Goal: Information Seeking & Learning: Learn about a topic

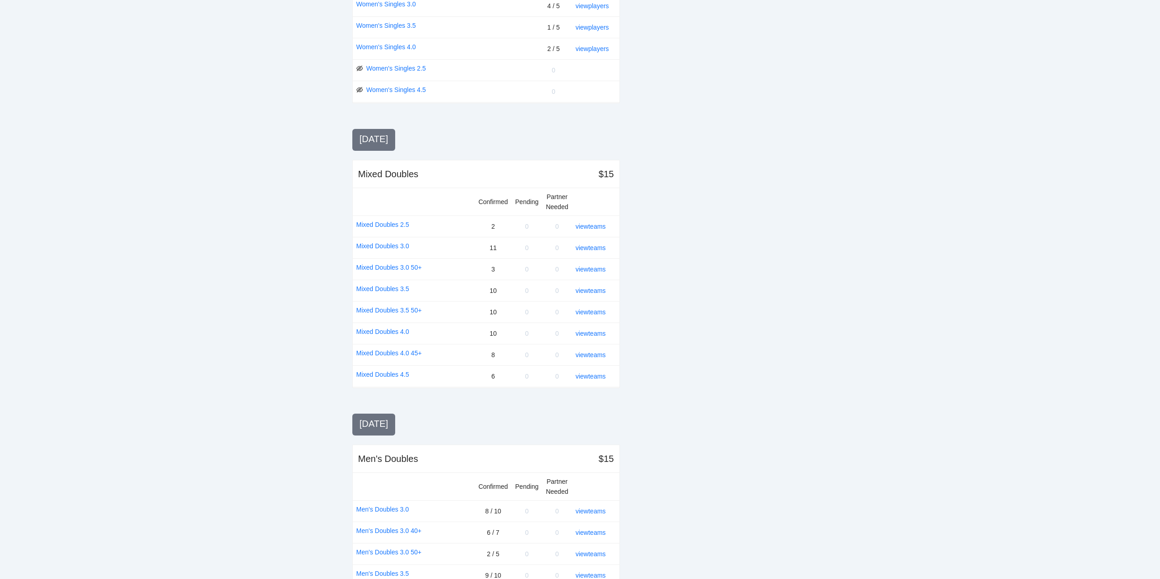
scroll to position [547, 0]
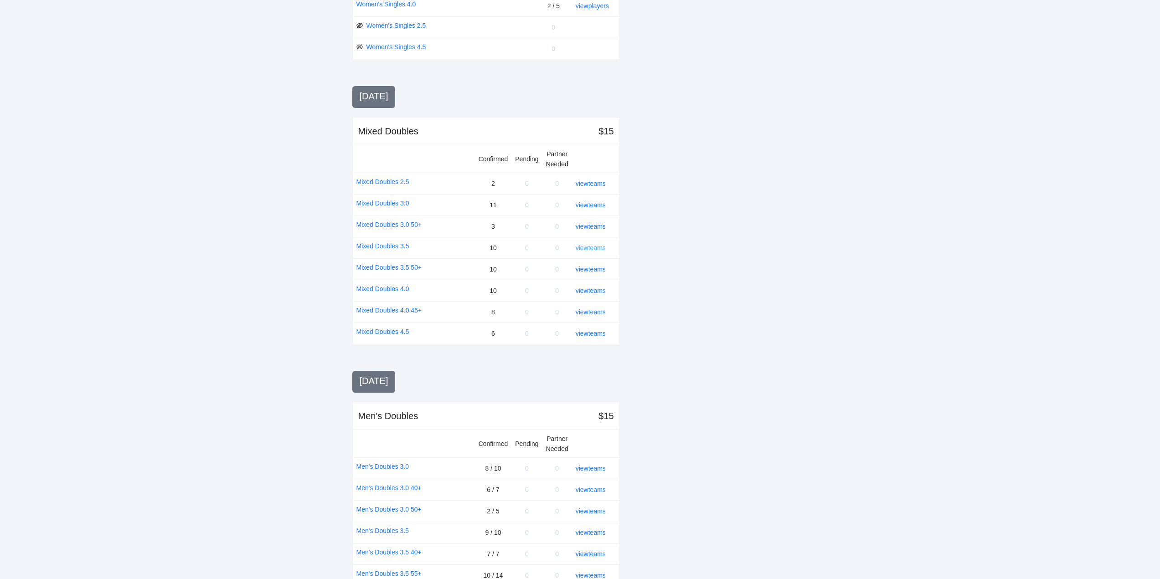
click at [584, 246] on link "view teams" at bounding box center [591, 247] width 30 height 7
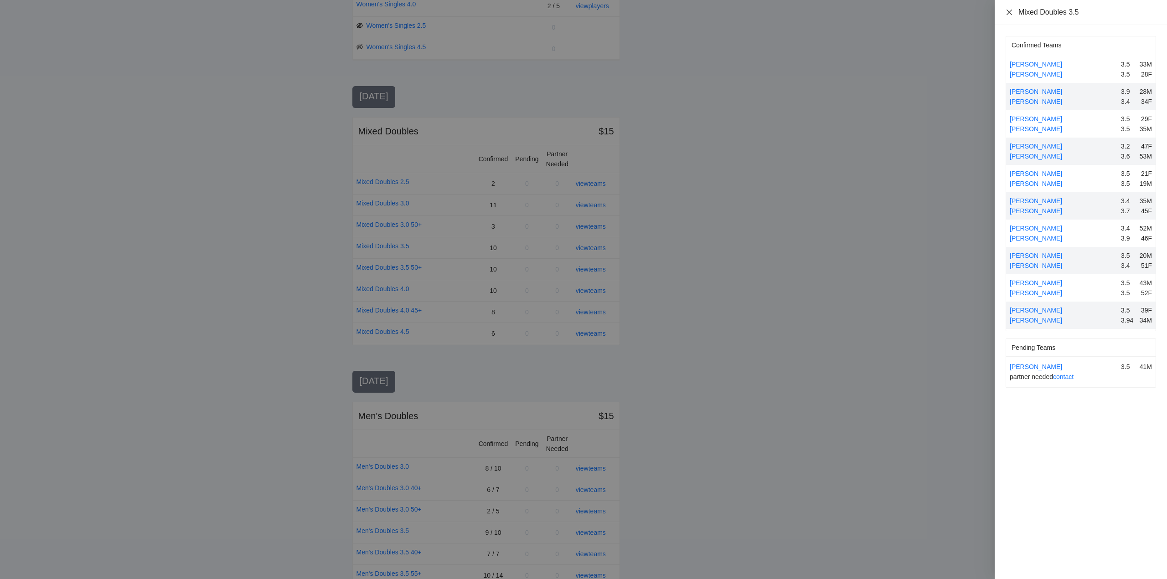
drag, startPoint x: 1010, startPoint y: 10, endPoint x: 1020, endPoint y: 36, distance: 28.0
click at [1010, 10] on icon "close" at bounding box center [1008, 12] width 7 height 7
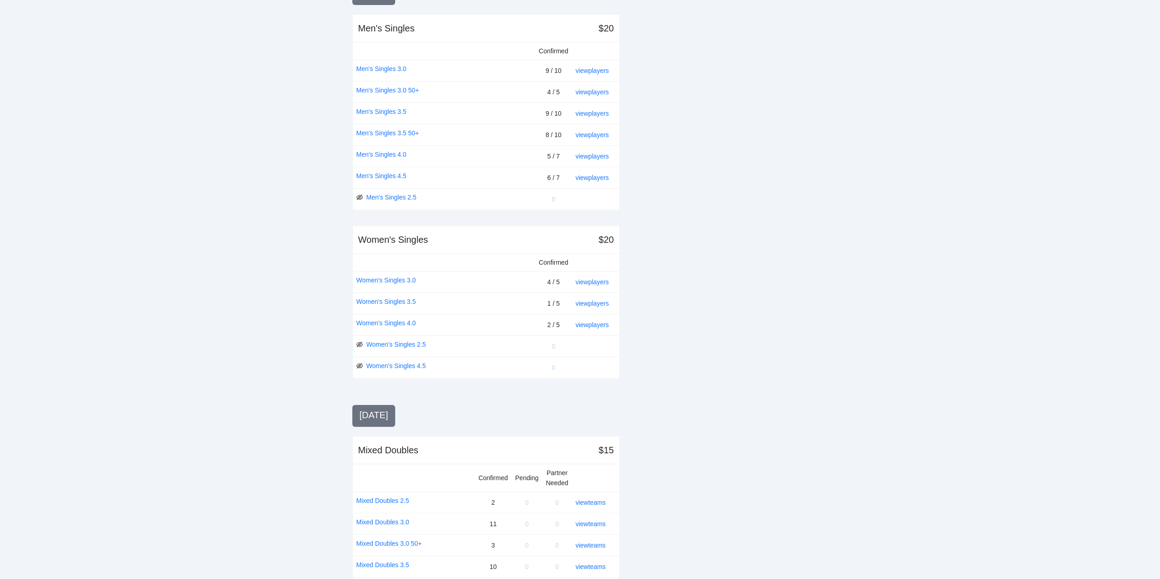
scroll to position [0, 0]
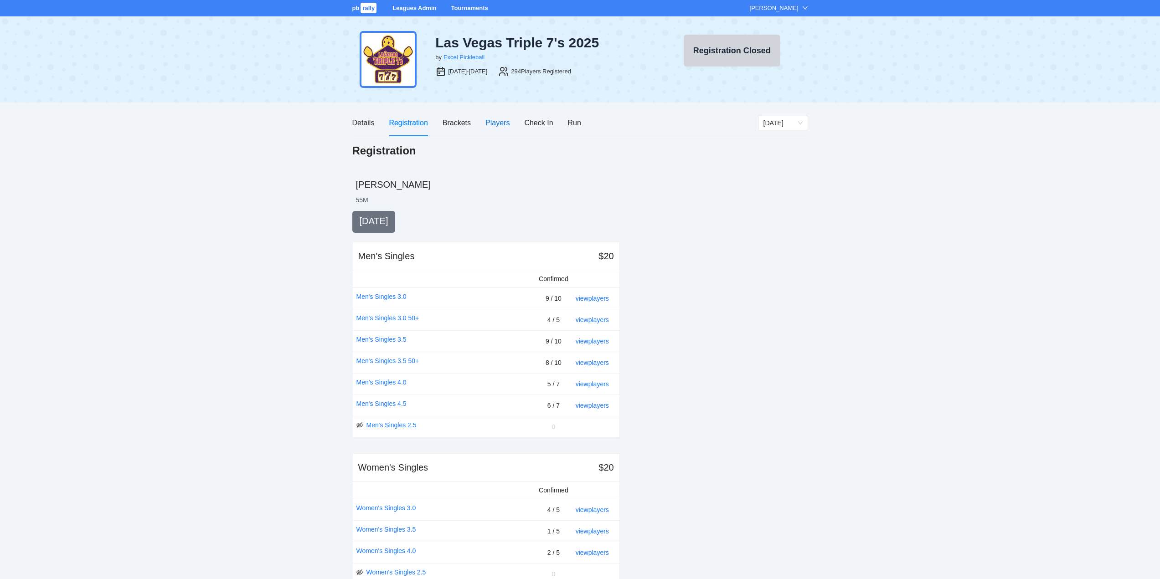
click at [495, 122] on div "Players" at bounding box center [497, 122] width 24 height 11
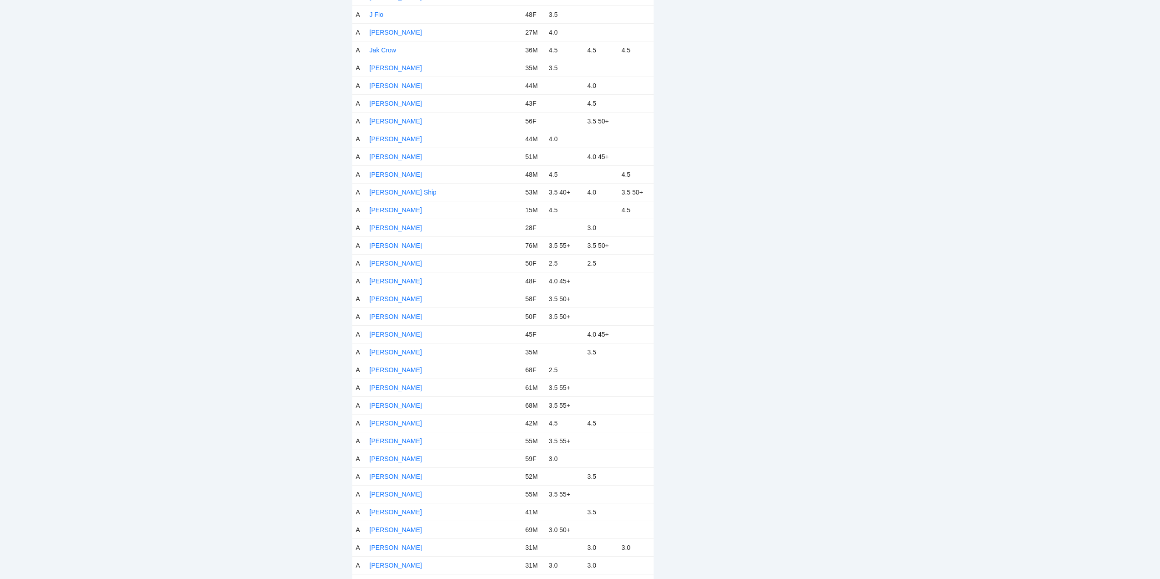
scroll to position [2187, 0]
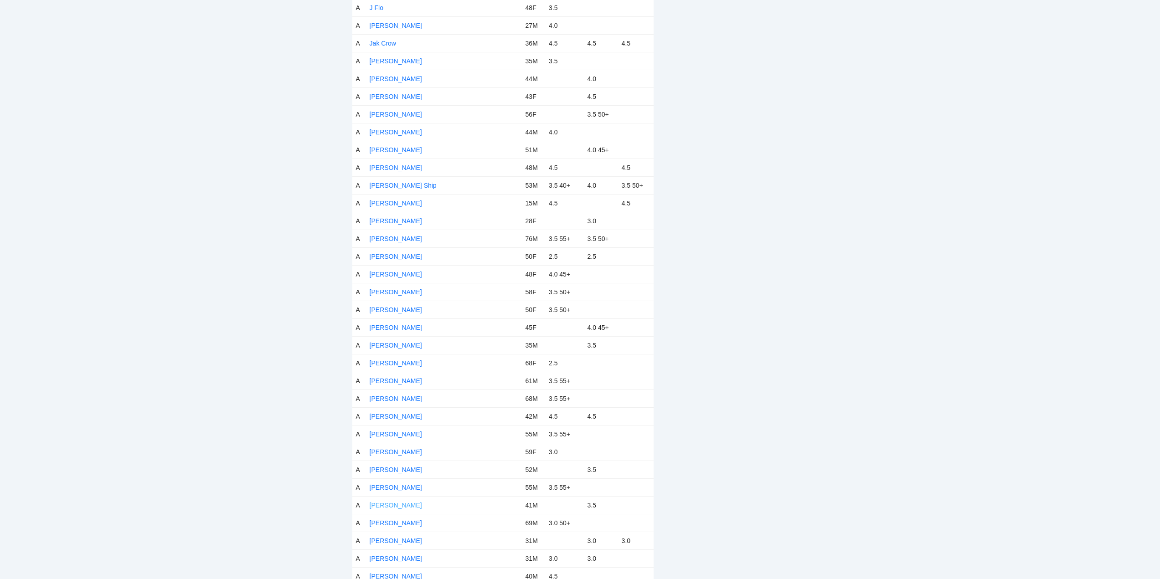
click at [391, 505] on link "[PERSON_NAME]" at bounding box center [396, 505] width 52 height 7
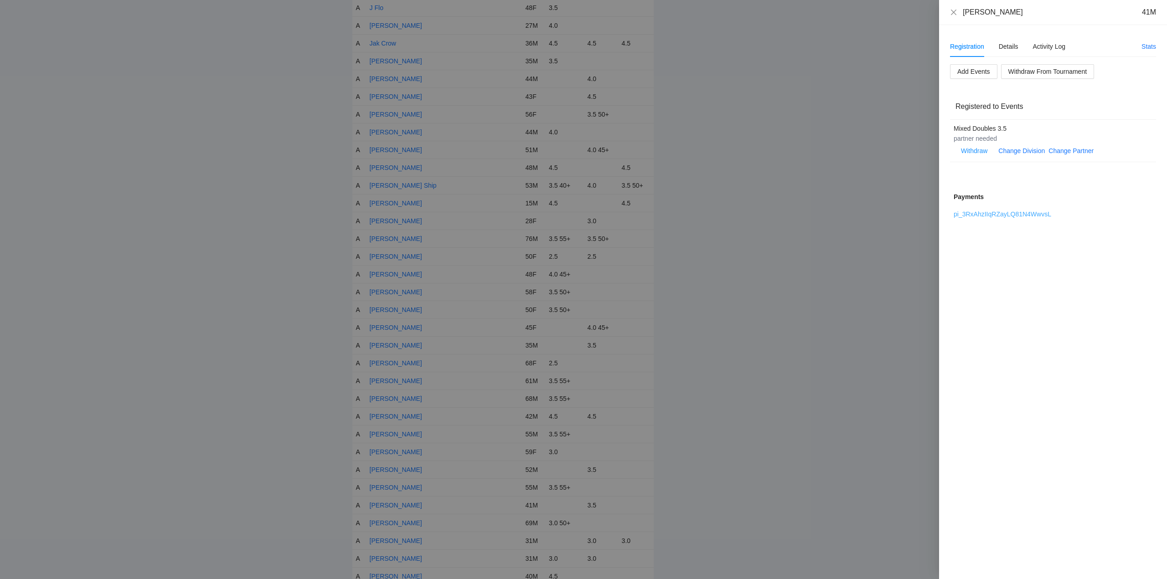
click at [991, 213] on link "pi_3RxAhzIIqRZayLQ81N4WwvsL" at bounding box center [1002, 214] width 98 height 7
click at [987, 214] on link "pi_3RxAhzIIqRZayLQ81N4WwvsL" at bounding box center [1002, 214] width 98 height 7
click at [953, 12] on icon "close" at bounding box center [953, 11] width 5 height 5
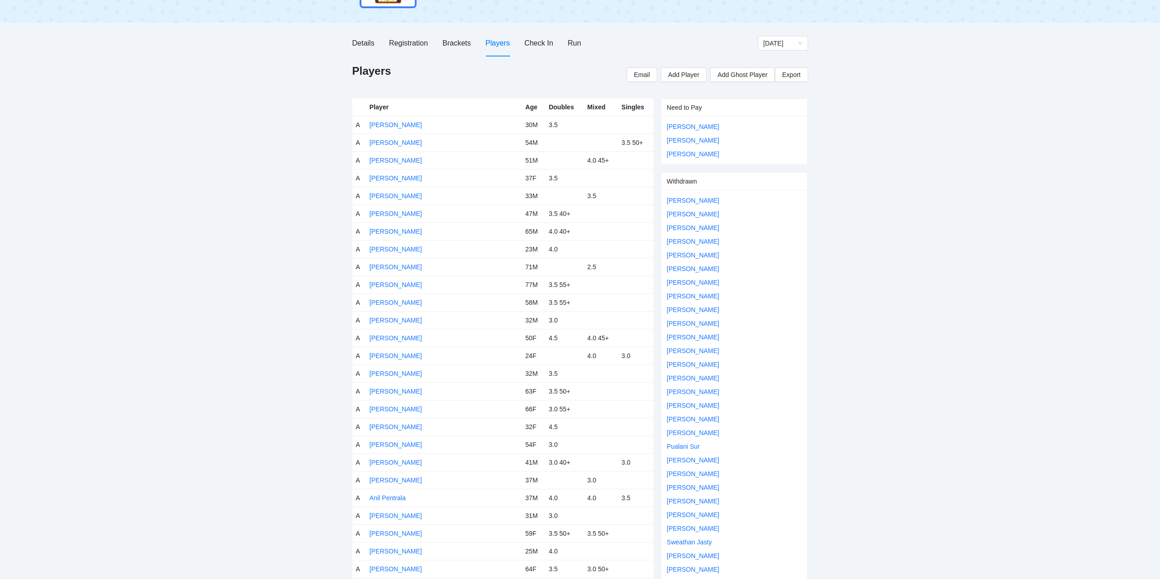
scroll to position [0, 0]
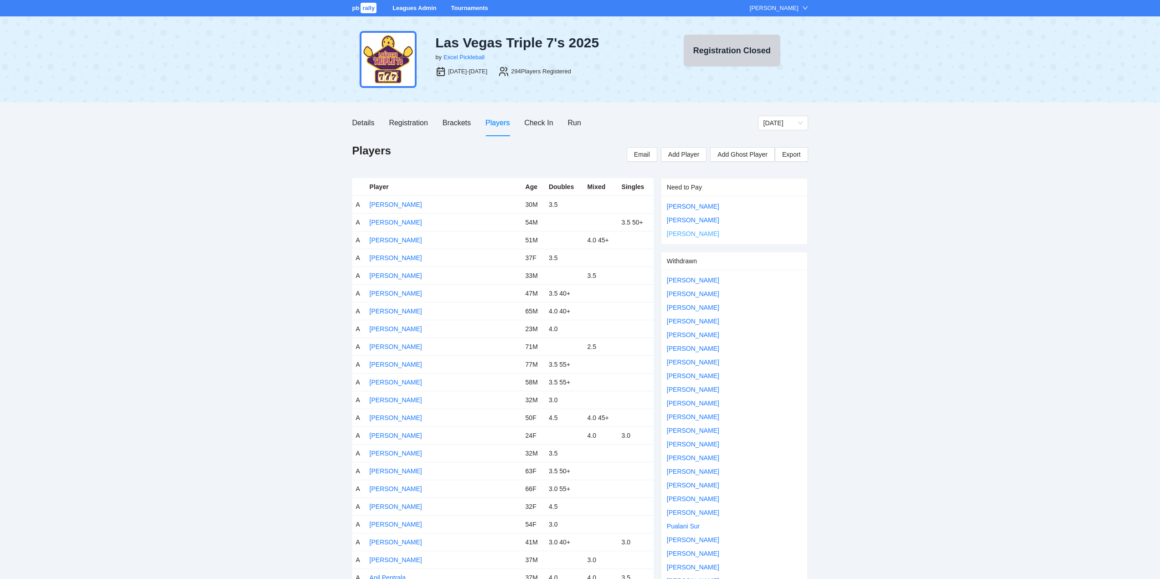
click at [679, 233] on link "[PERSON_NAME]" at bounding box center [693, 233] width 52 height 7
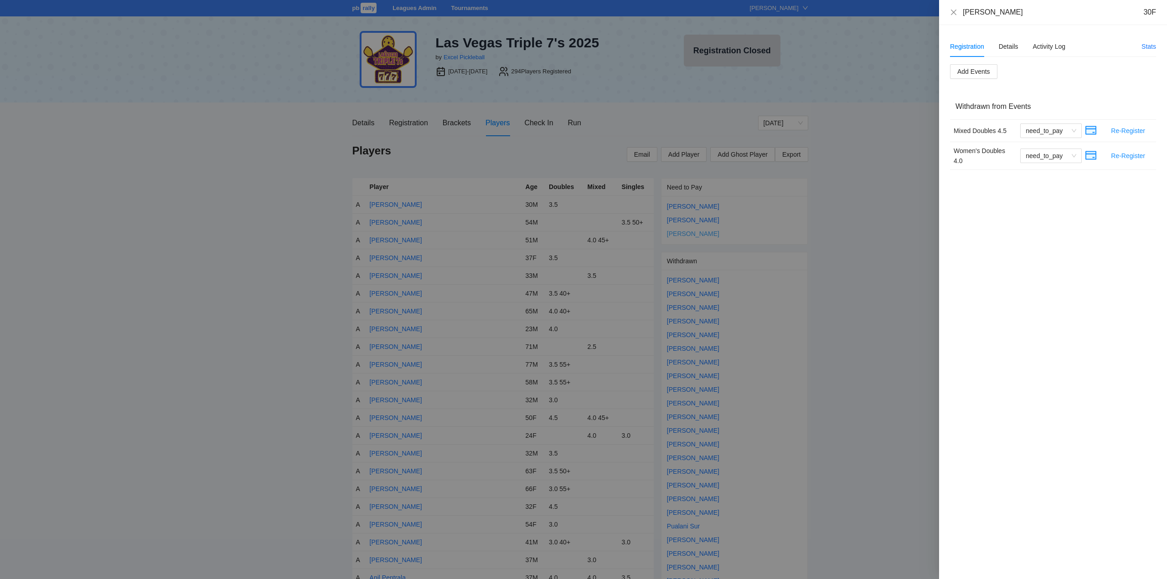
click at [679, 233] on div at bounding box center [583, 289] width 1167 height 579
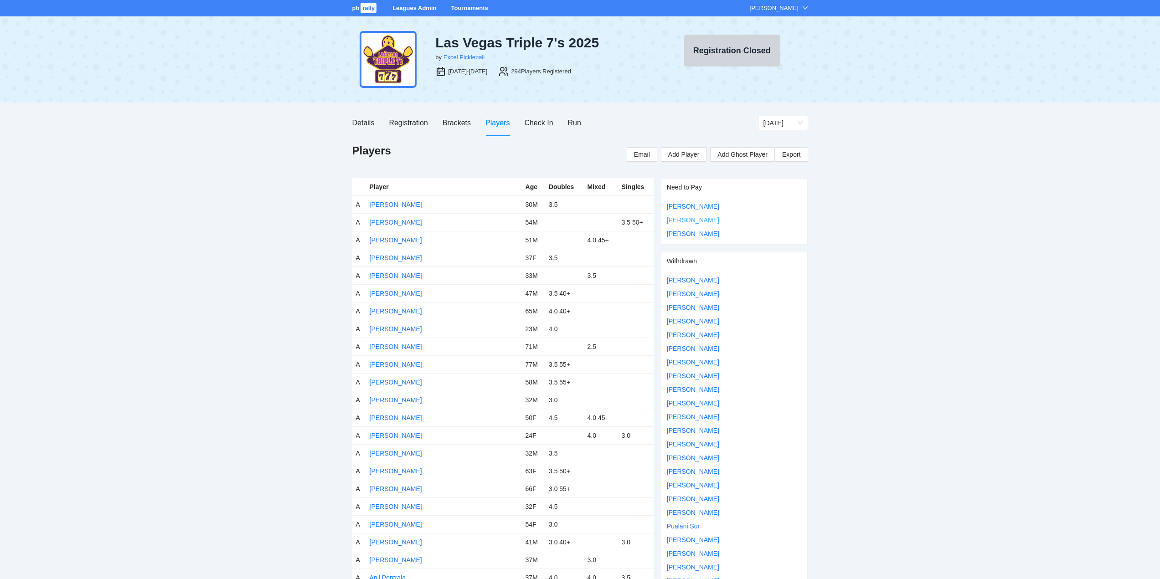
click at [679, 219] on link "[PERSON_NAME]" at bounding box center [693, 219] width 52 height 7
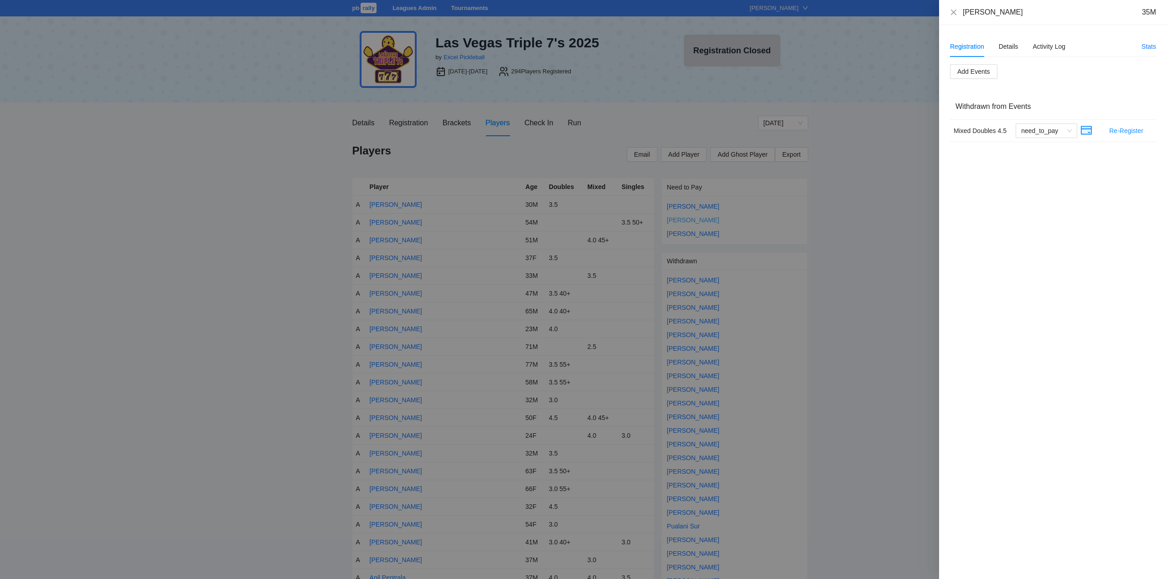
click at [679, 219] on div at bounding box center [583, 289] width 1167 height 579
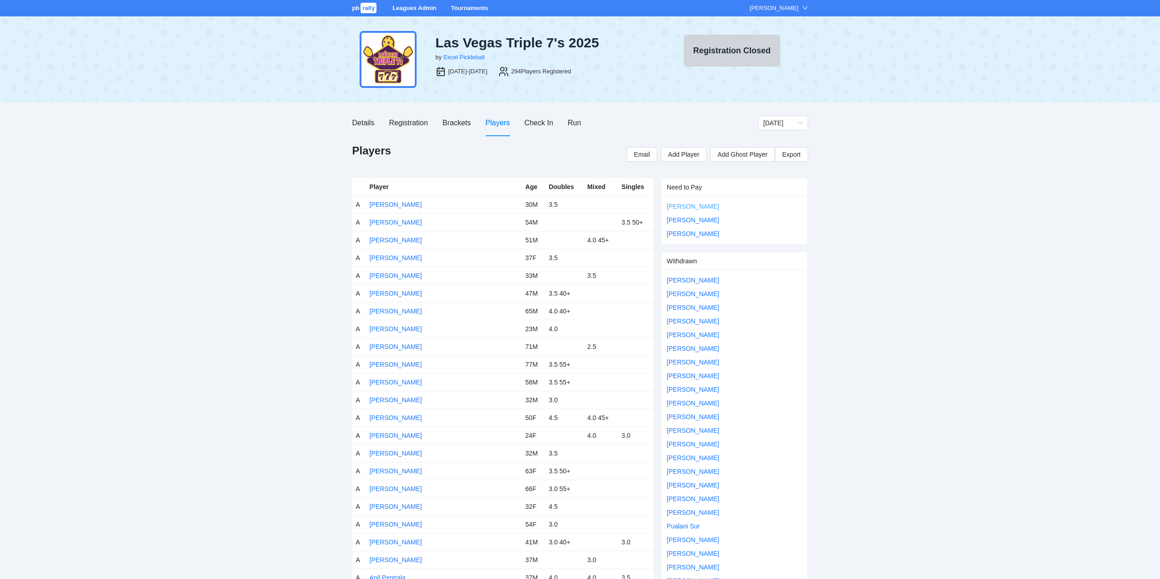
click at [683, 206] on link "[PERSON_NAME]" at bounding box center [693, 206] width 52 height 7
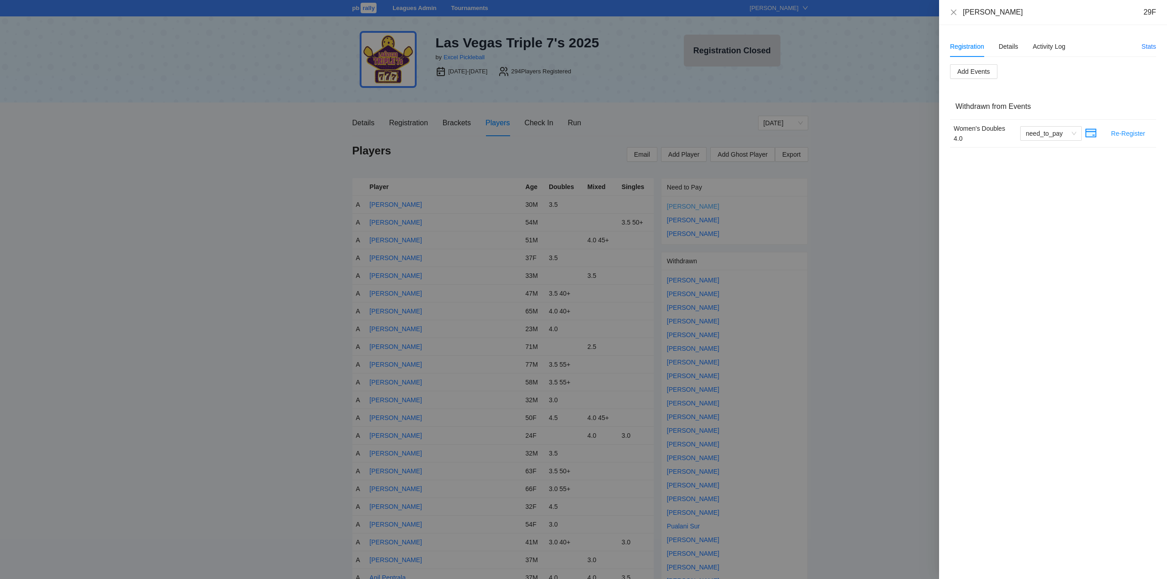
click at [683, 206] on div at bounding box center [583, 289] width 1167 height 579
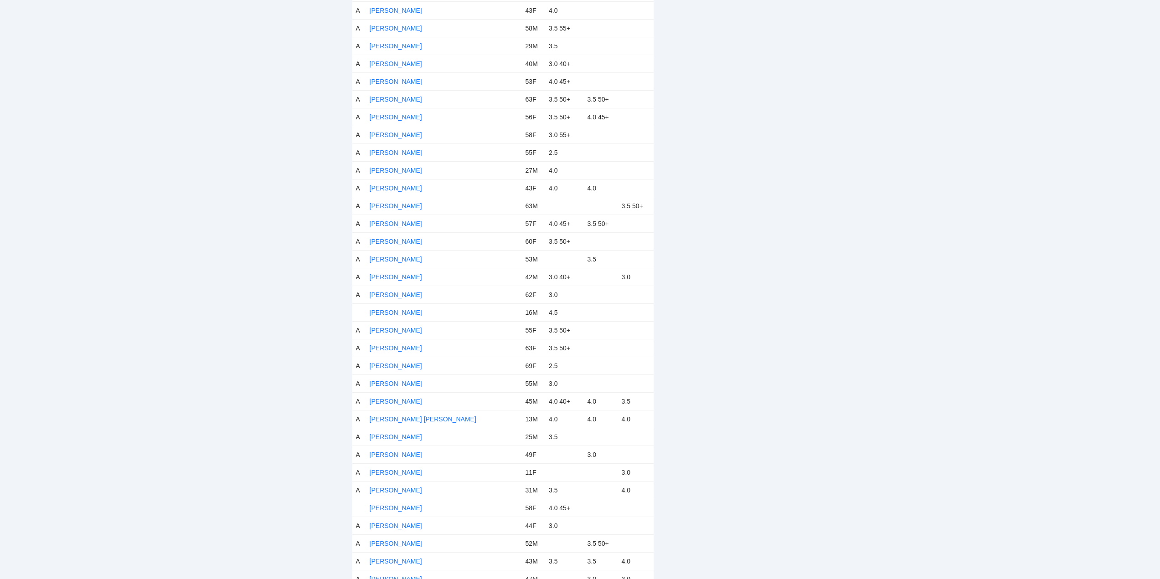
scroll to position [3099, 0]
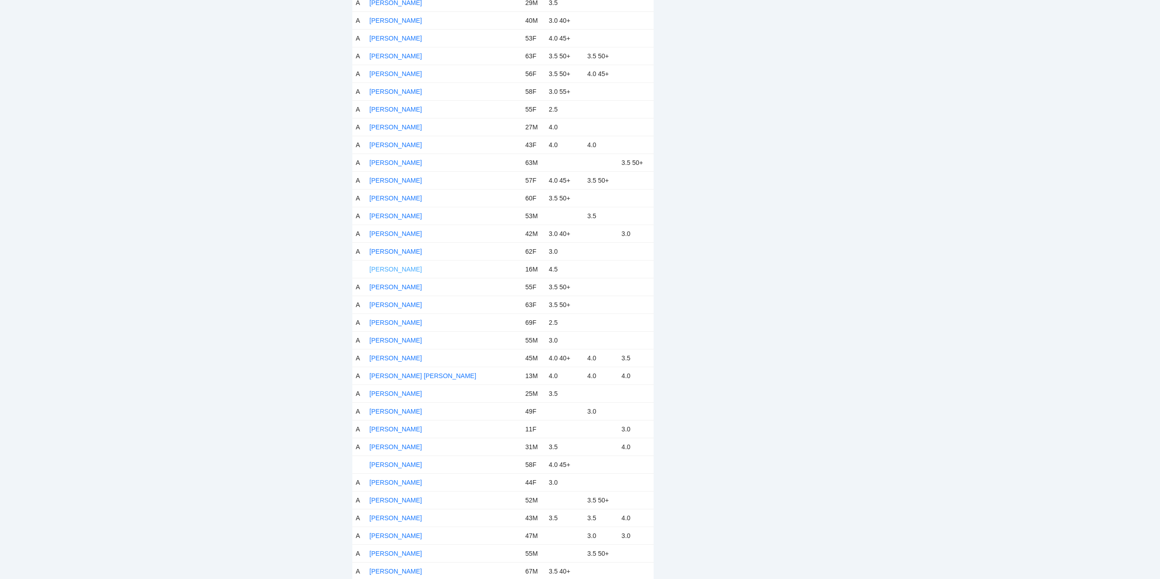
click at [397, 269] on link "[PERSON_NAME]" at bounding box center [396, 269] width 52 height 7
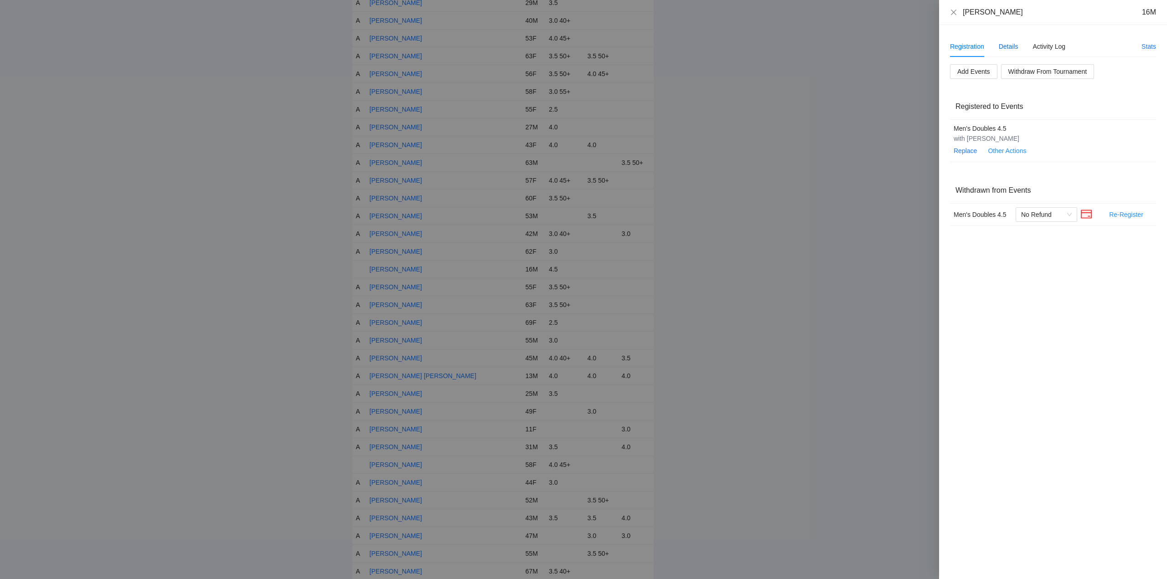
click at [1011, 46] on div "Details" at bounding box center [1008, 46] width 20 height 10
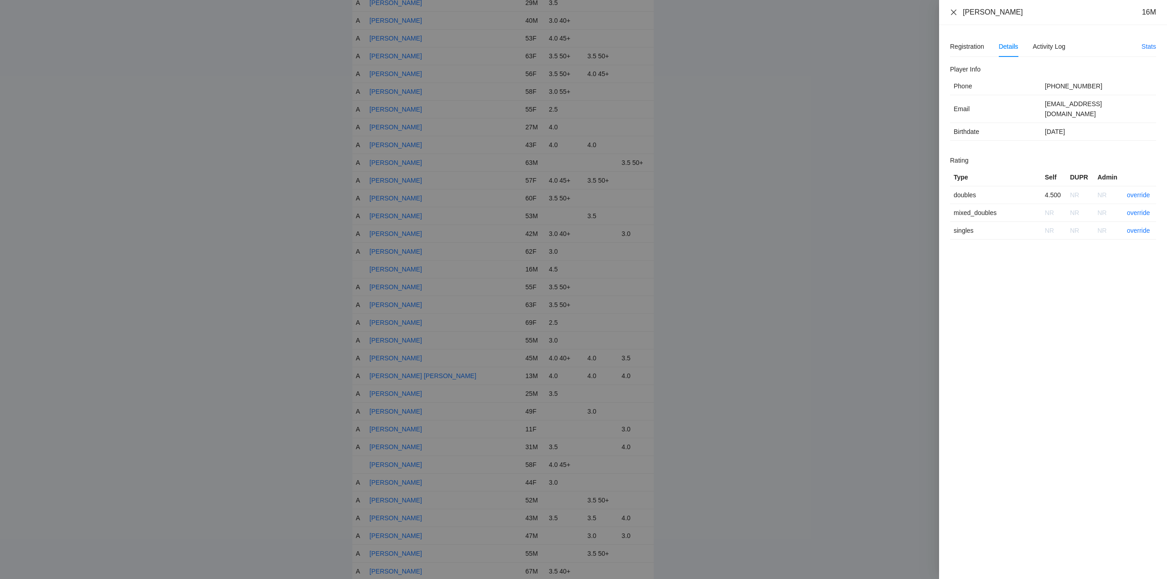
click at [952, 12] on icon "close" at bounding box center [953, 12] width 7 height 7
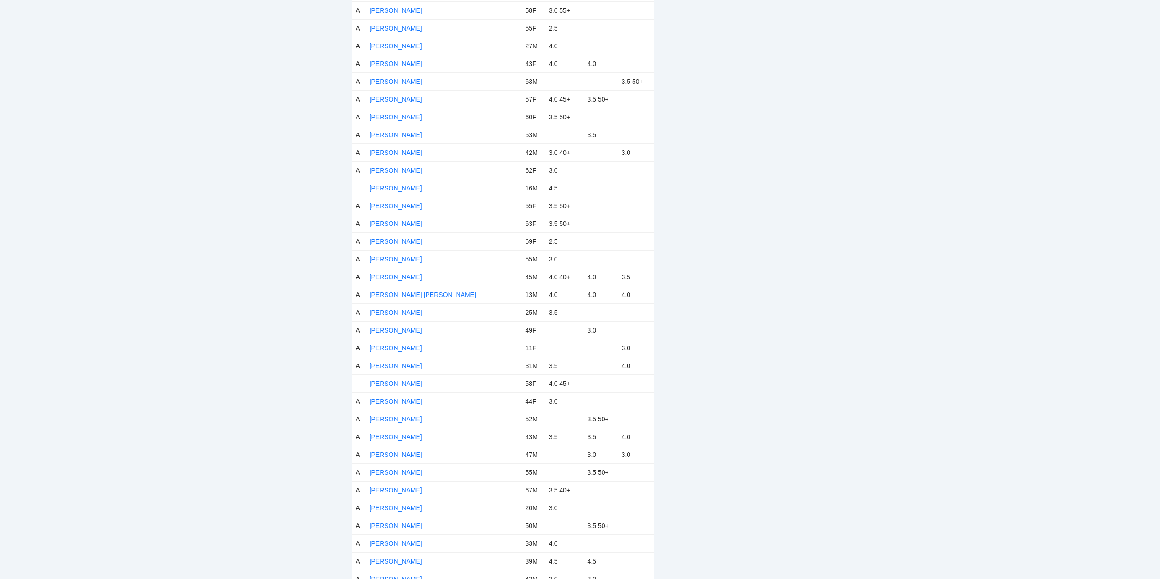
scroll to position [3190, 0]
click at [410, 373] on link "[PERSON_NAME]" at bounding box center [396, 373] width 52 height 7
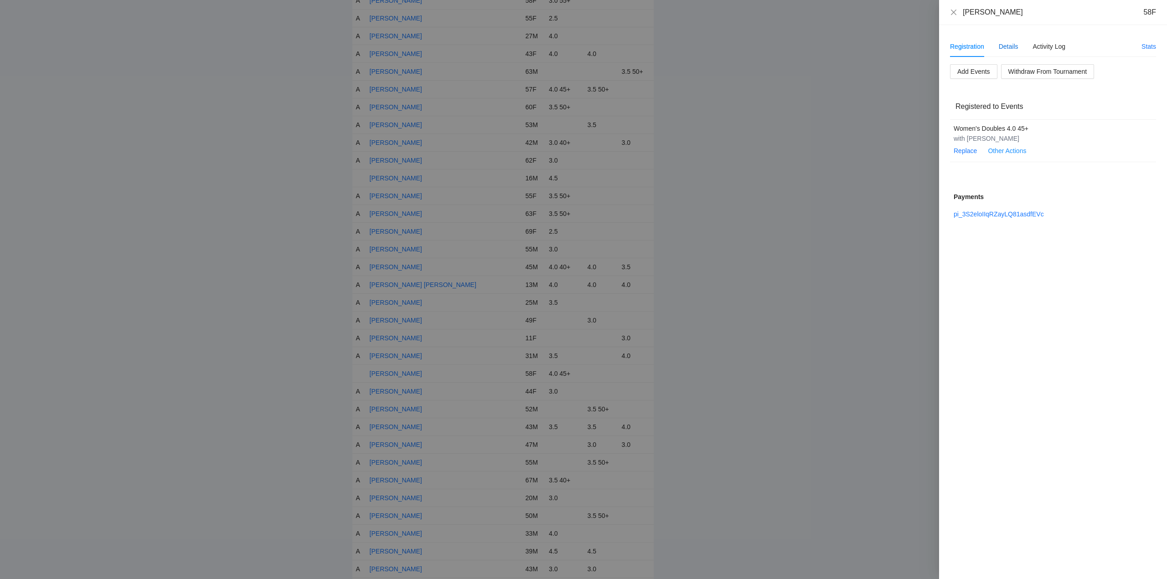
click at [1007, 43] on div "Details" at bounding box center [1008, 46] width 20 height 10
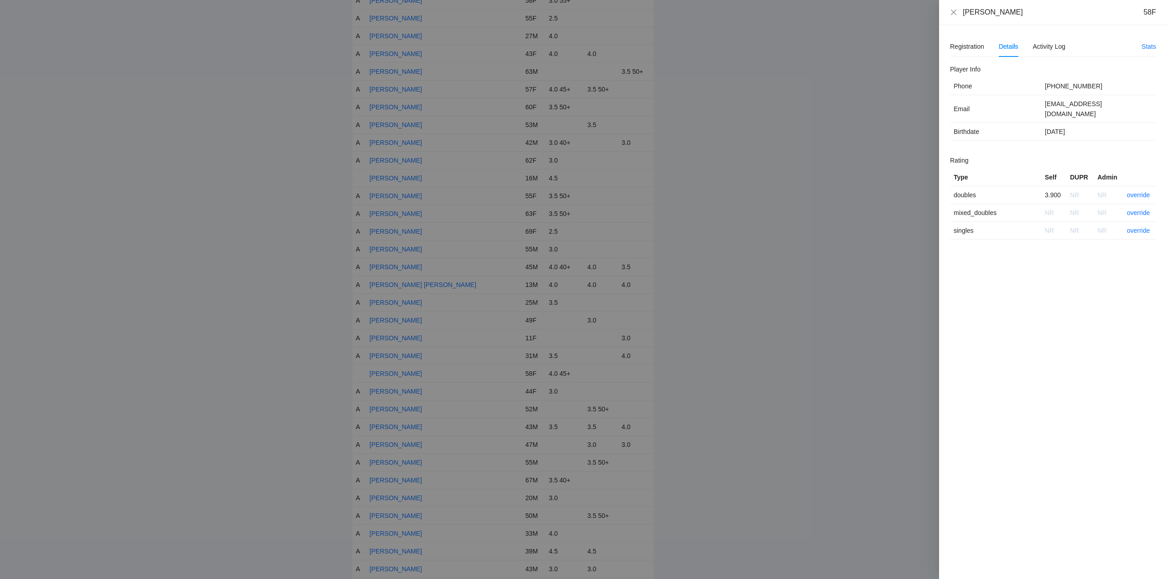
click at [1007, 43] on div "Details" at bounding box center [1008, 46] width 20 height 10
click at [953, 10] on icon "close" at bounding box center [953, 12] width 7 height 7
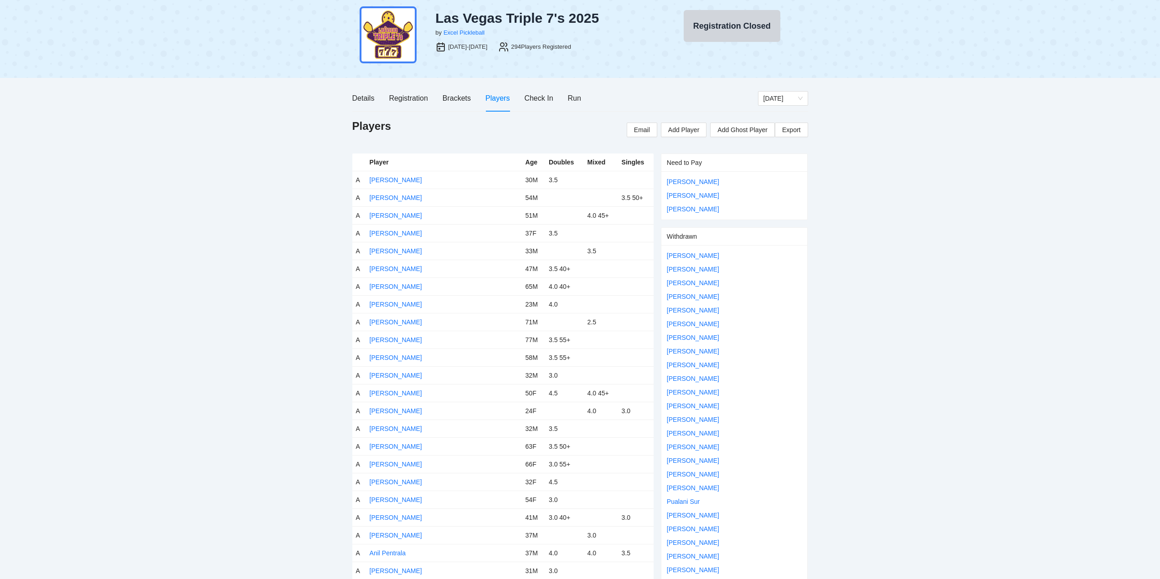
scroll to position [0, 0]
